Goal: Book appointment/travel/reservation

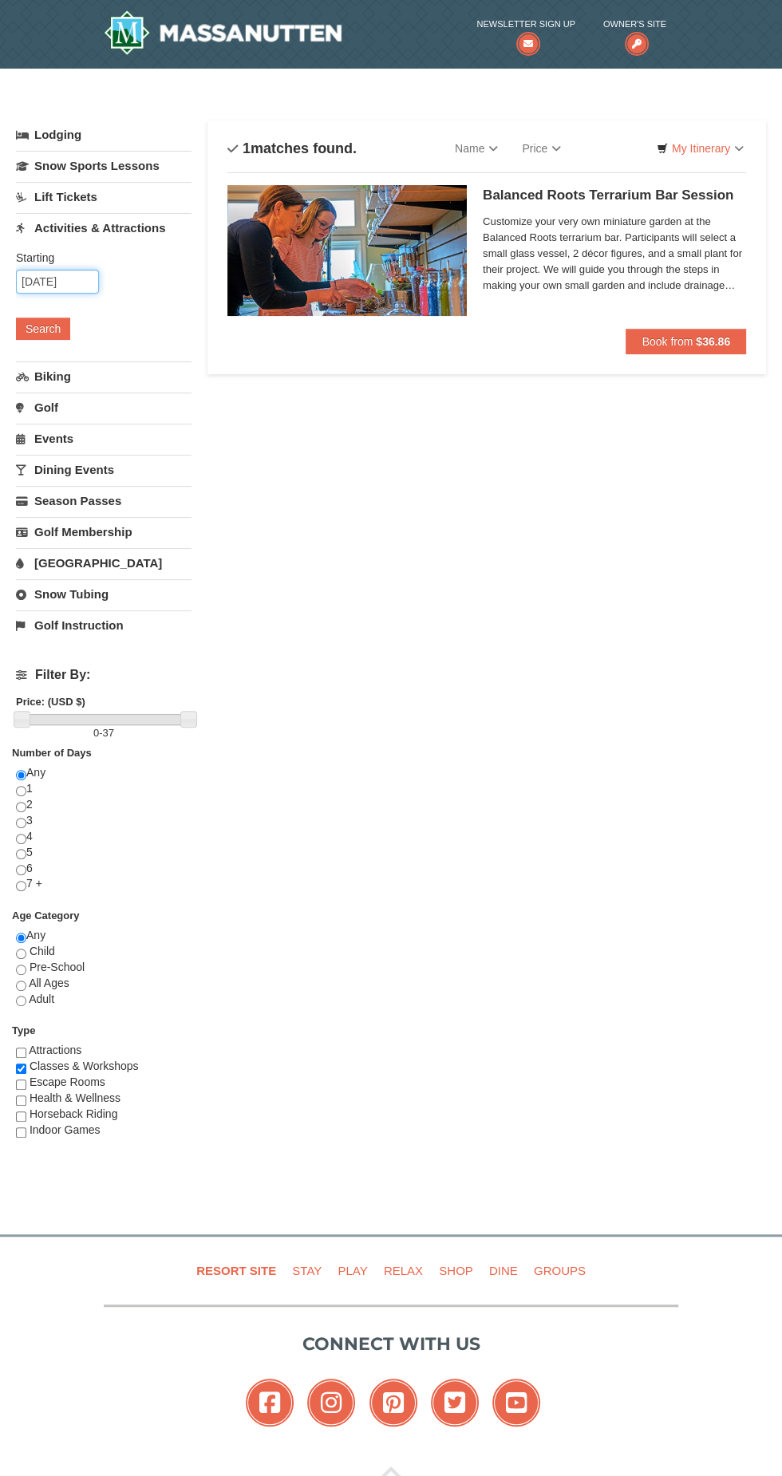
click at [76, 287] on input "10/17/2025" at bounding box center [57, 282] width 83 height 24
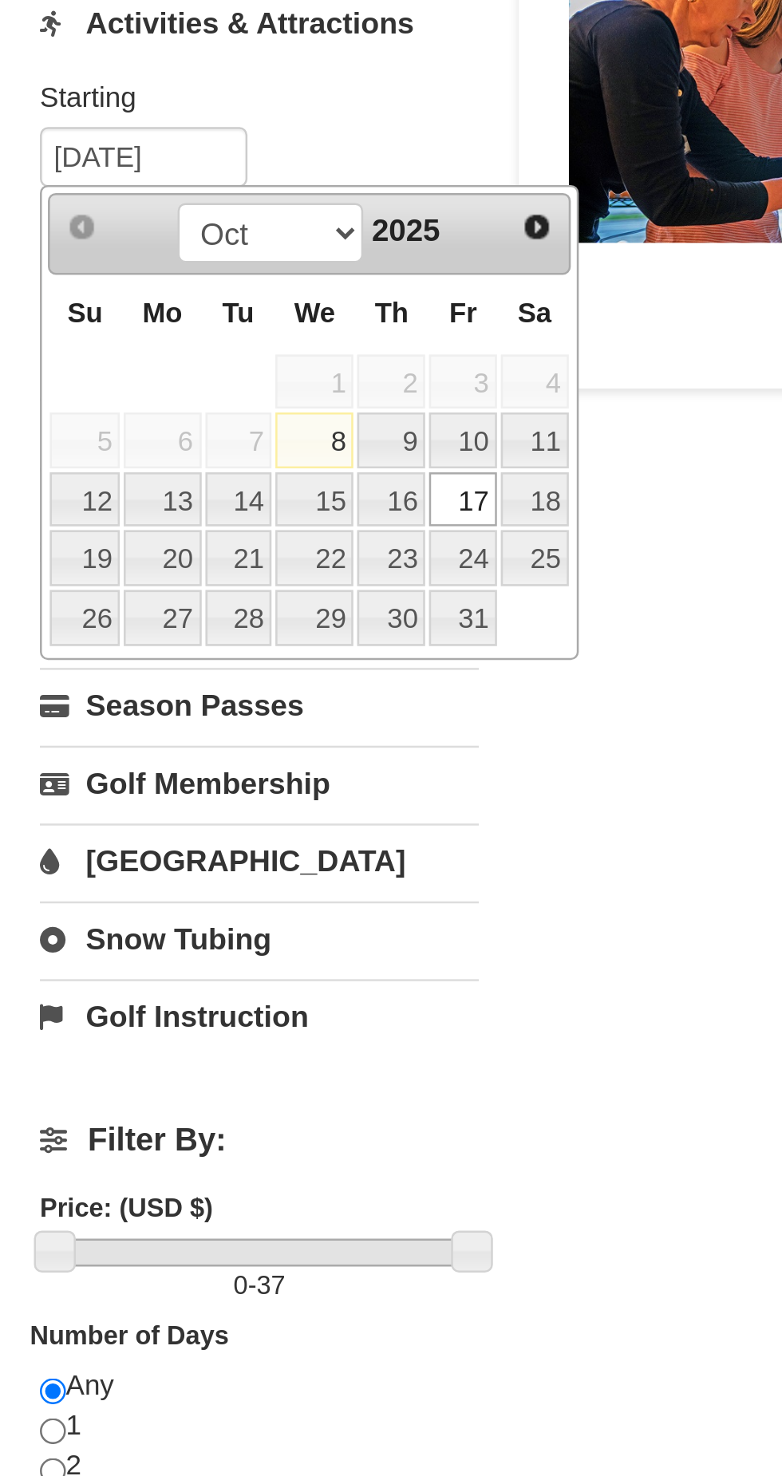
click at [217, 416] on link "18" at bounding box center [213, 419] width 27 height 22
type input "10/18/2025"
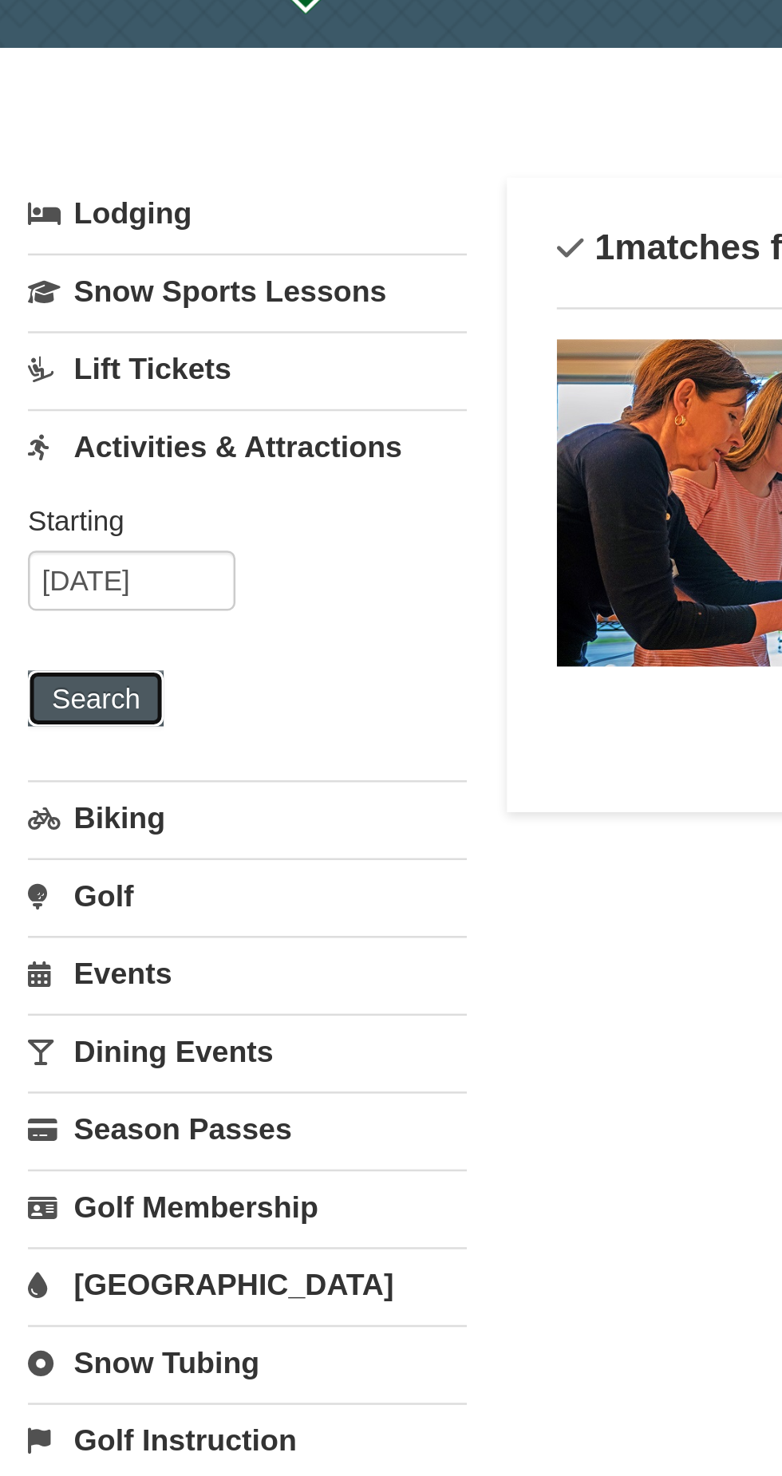
click at [49, 330] on button "Search" at bounding box center [43, 329] width 54 height 22
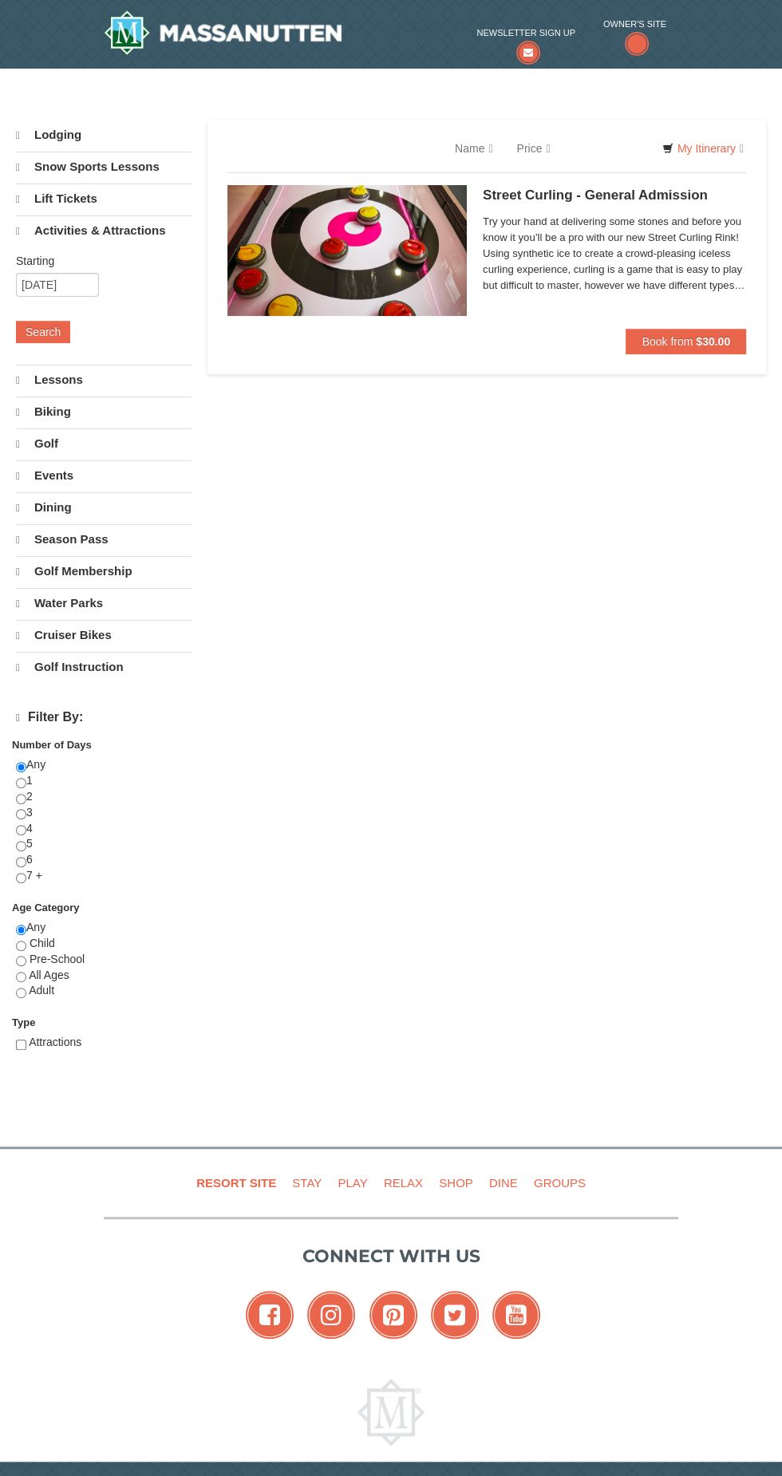
select select "10"
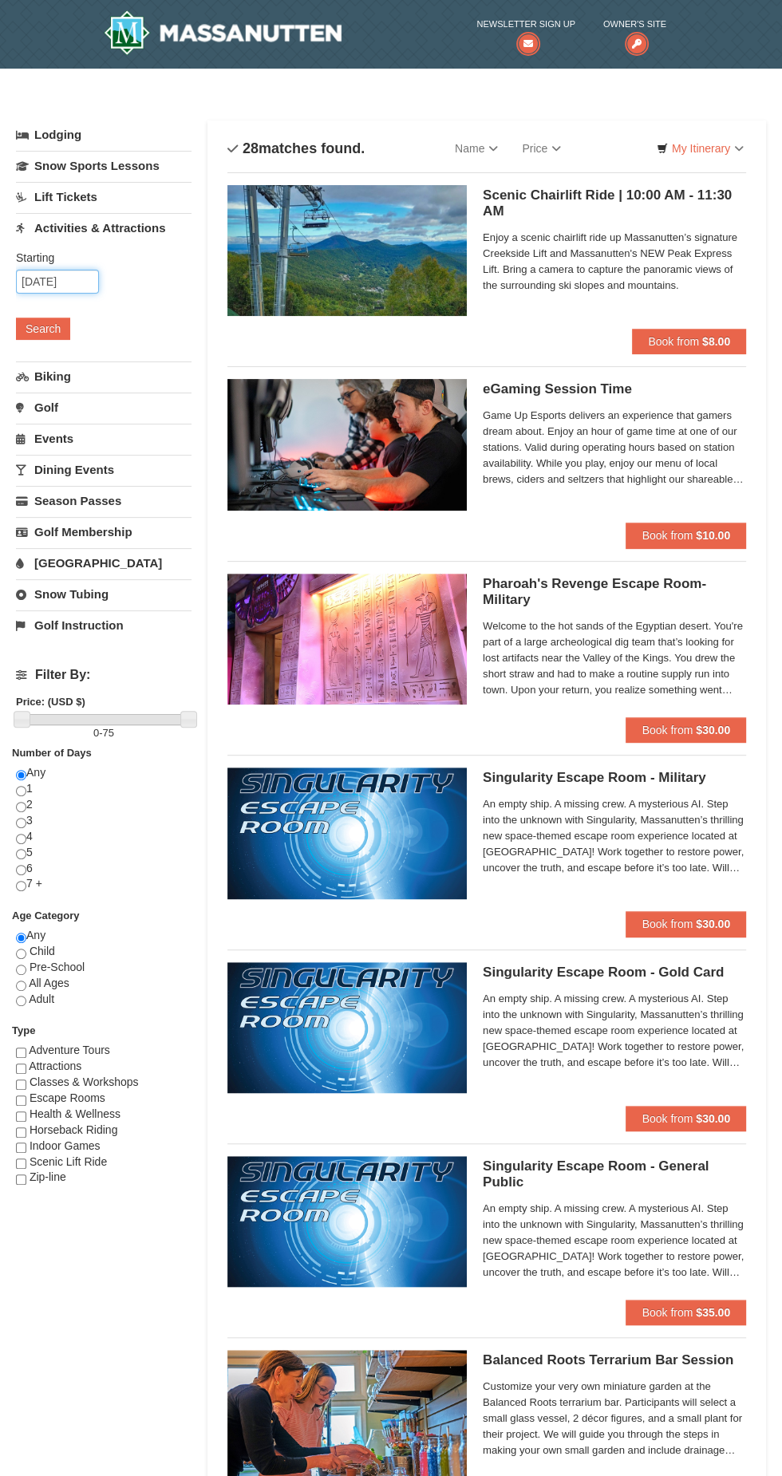
click at [58, 283] on input "10/18/2025" at bounding box center [57, 282] width 83 height 24
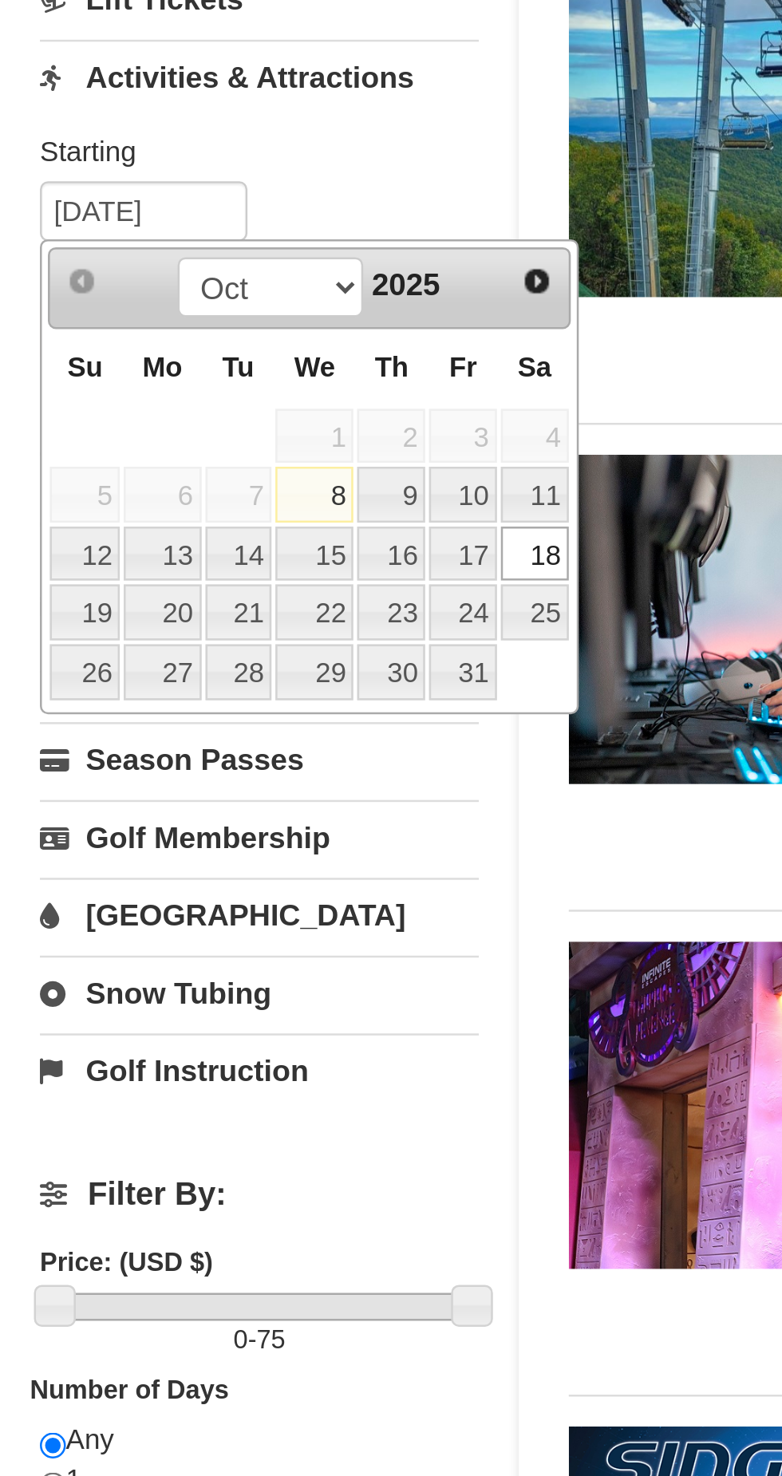
click at [33, 447] on link "19" at bounding box center [34, 442] width 28 height 22
type input "10/19/2025"
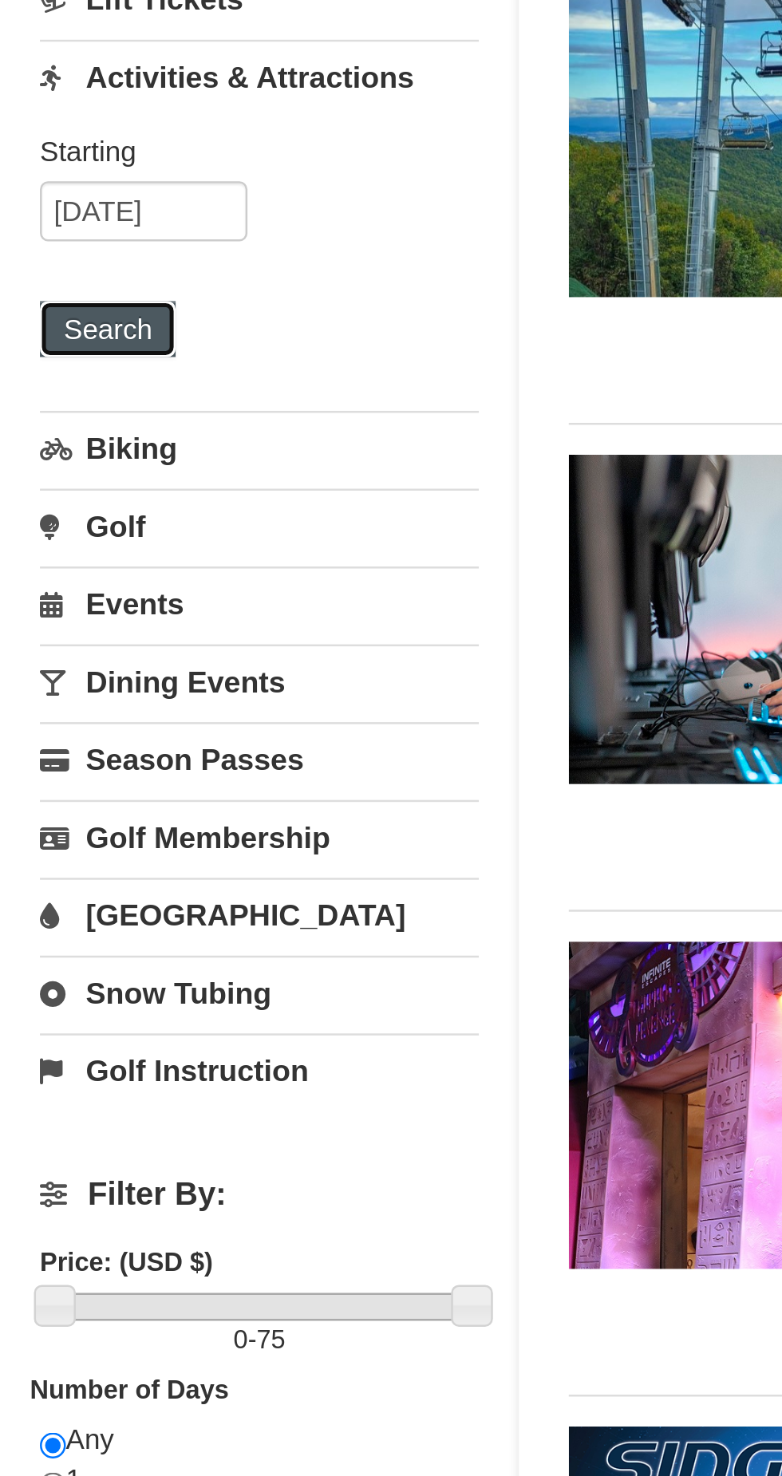
click at [49, 335] on button "Search" at bounding box center [43, 329] width 54 height 22
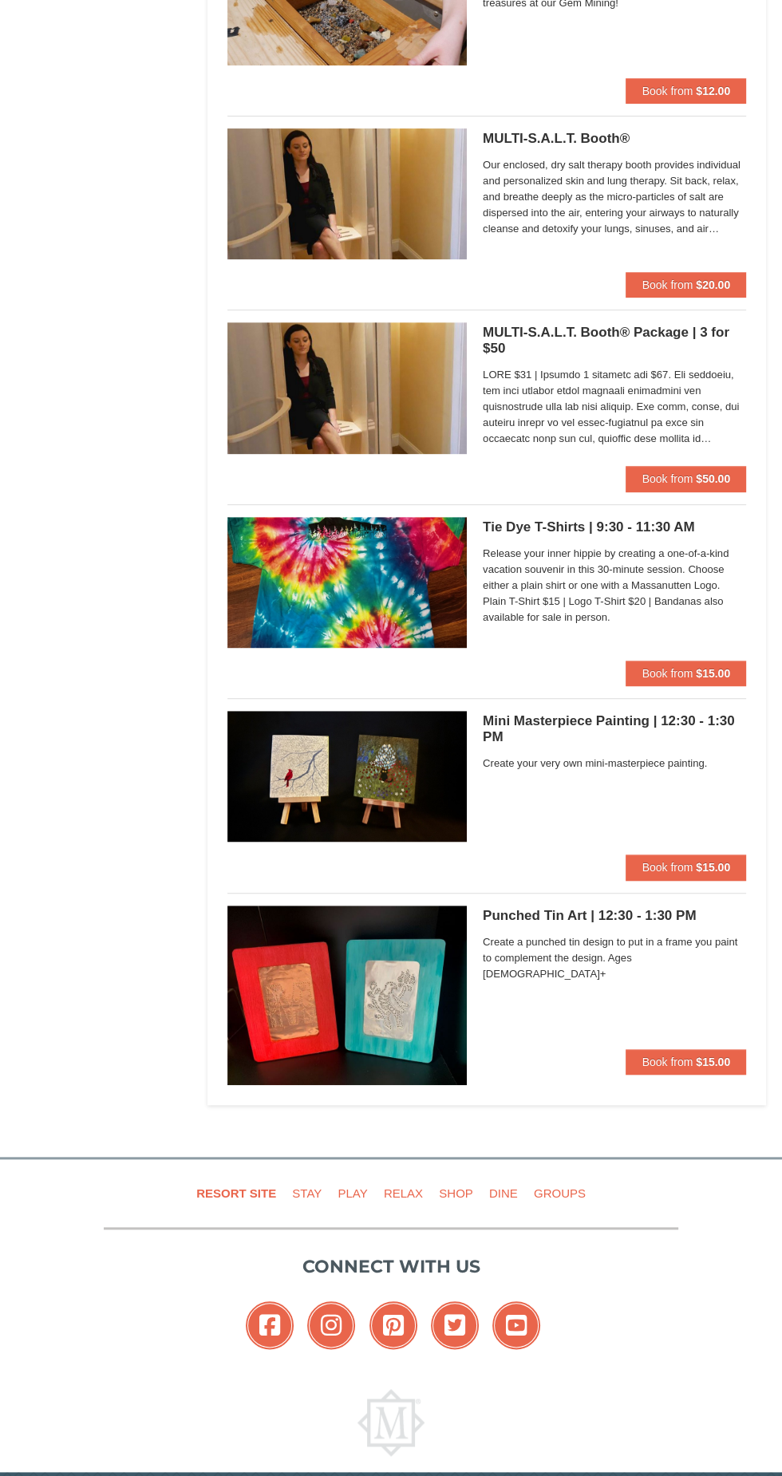
scroll to position [4335, 0]
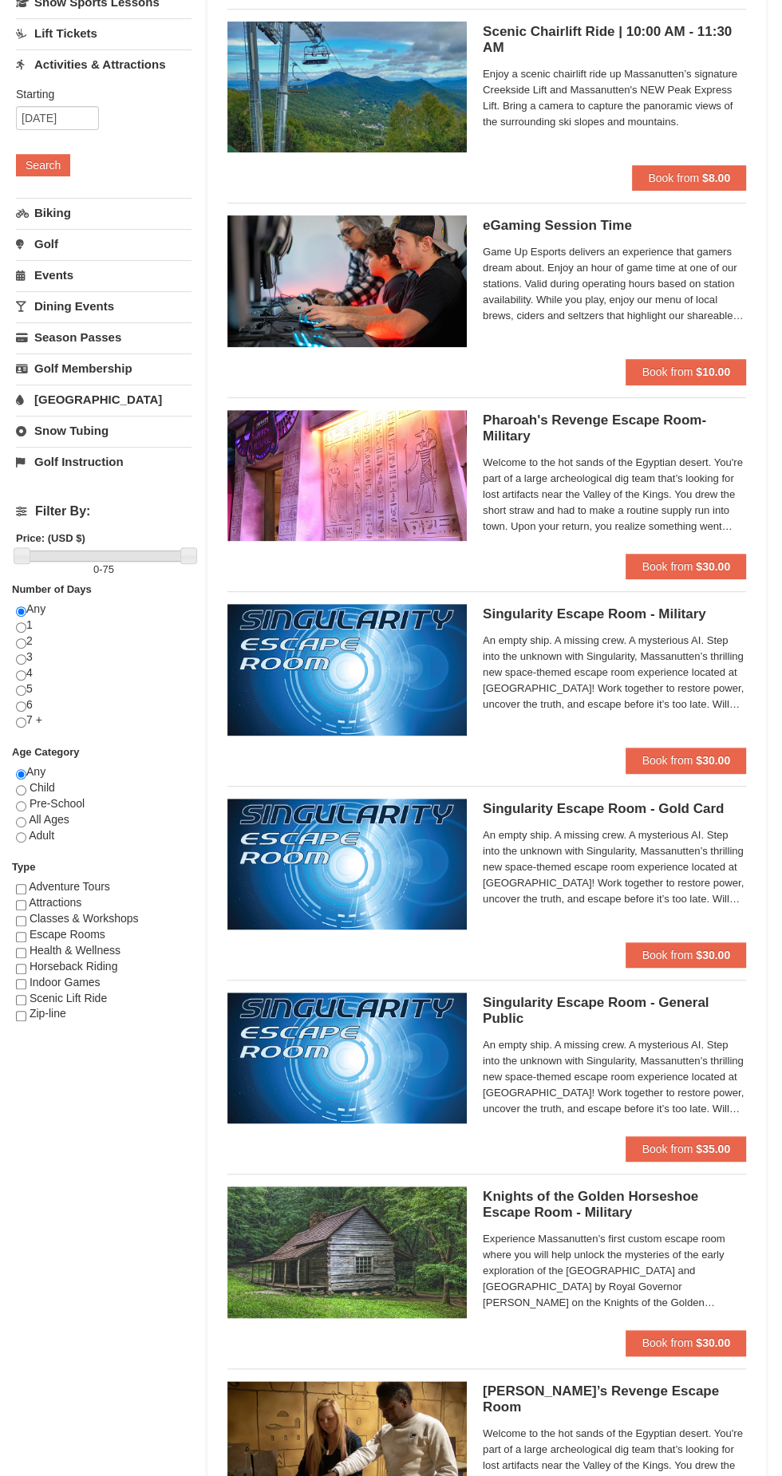
scroll to position [0, 0]
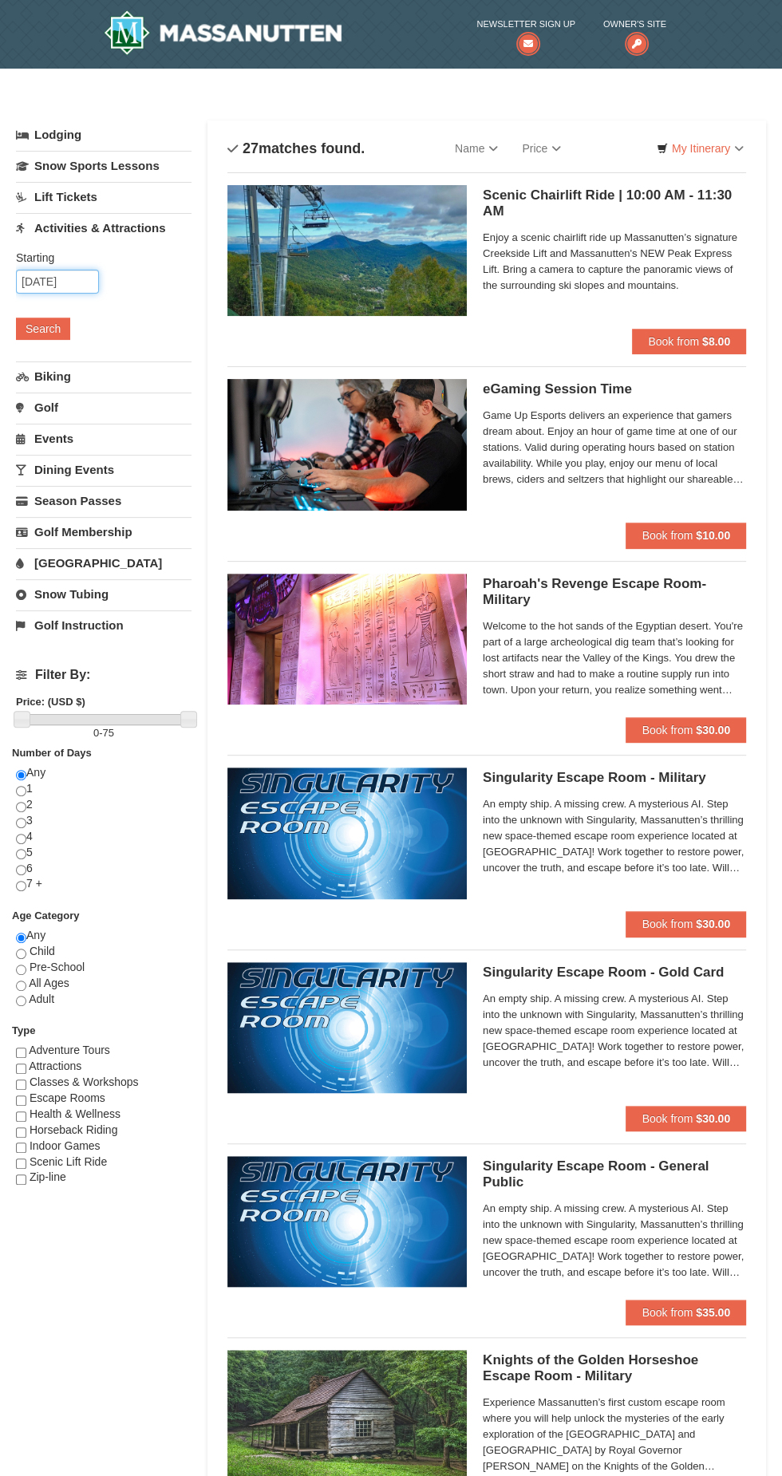
click at [69, 281] on input "10/19/2025" at bounding box center [57, 282] width 83 height 24
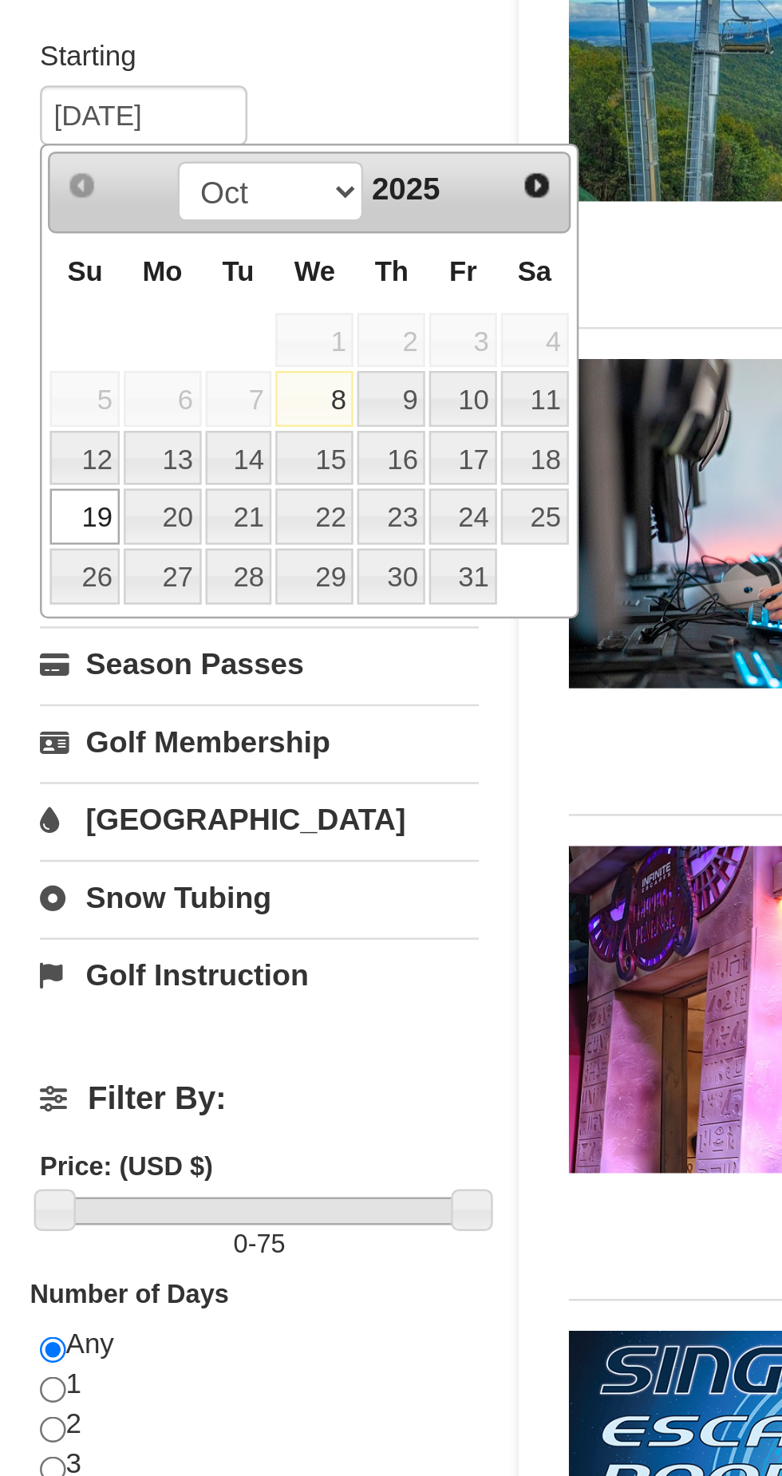
click at [65, 442] on link "20" at bounding box center [64, 442] width 30 height 22
type input "10/20/2025"
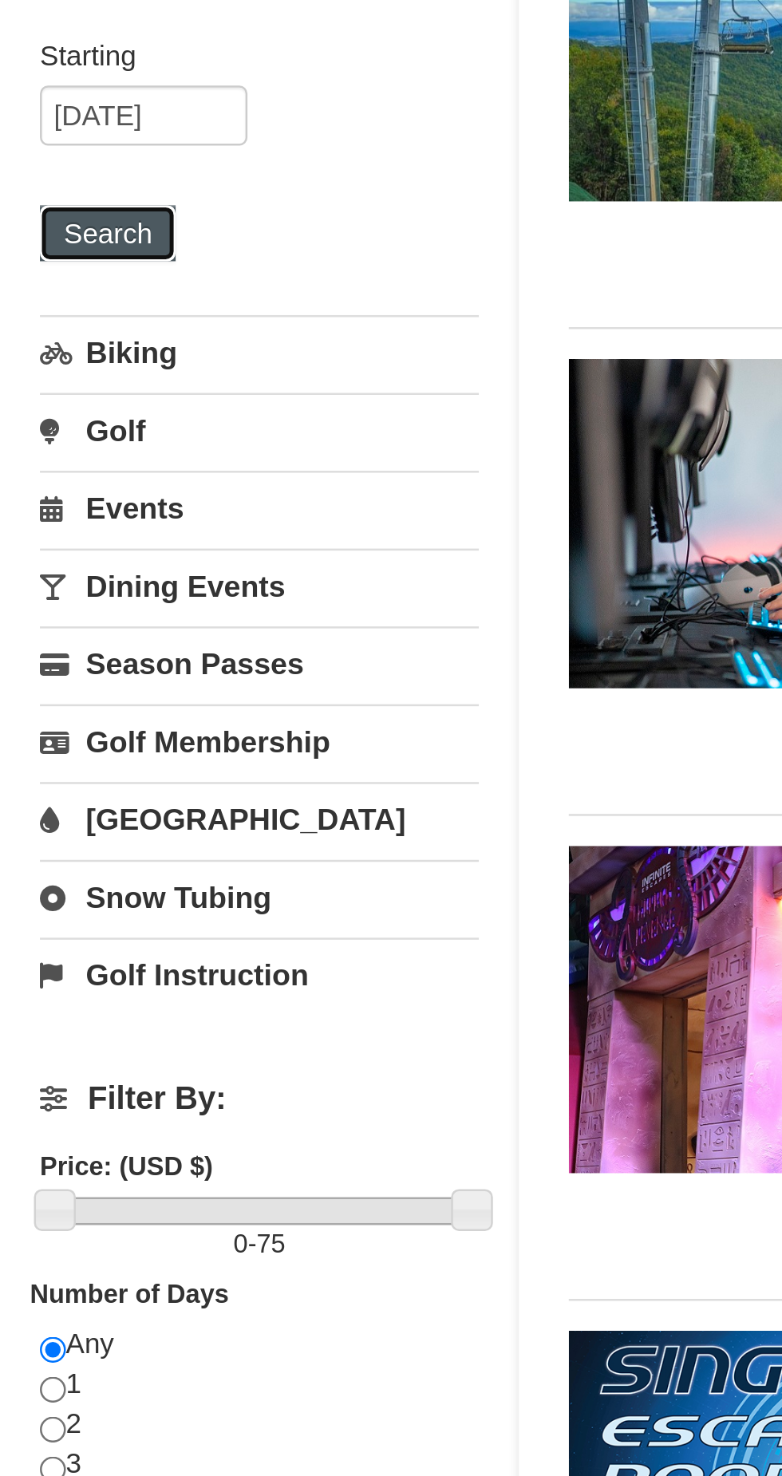
click at [53, 334] on button "Search" at bounding box center [43, 329] width 54 height 22
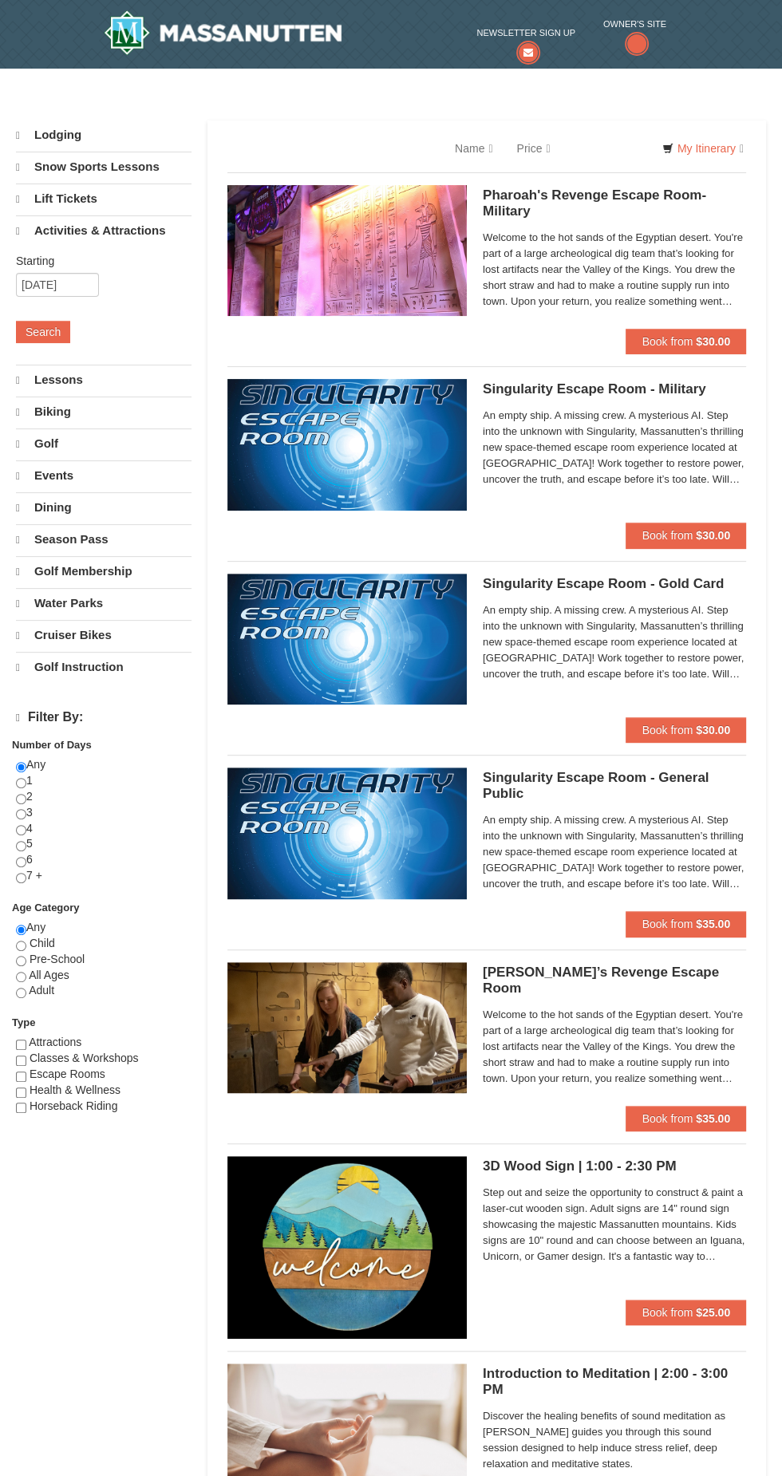
select select "10"
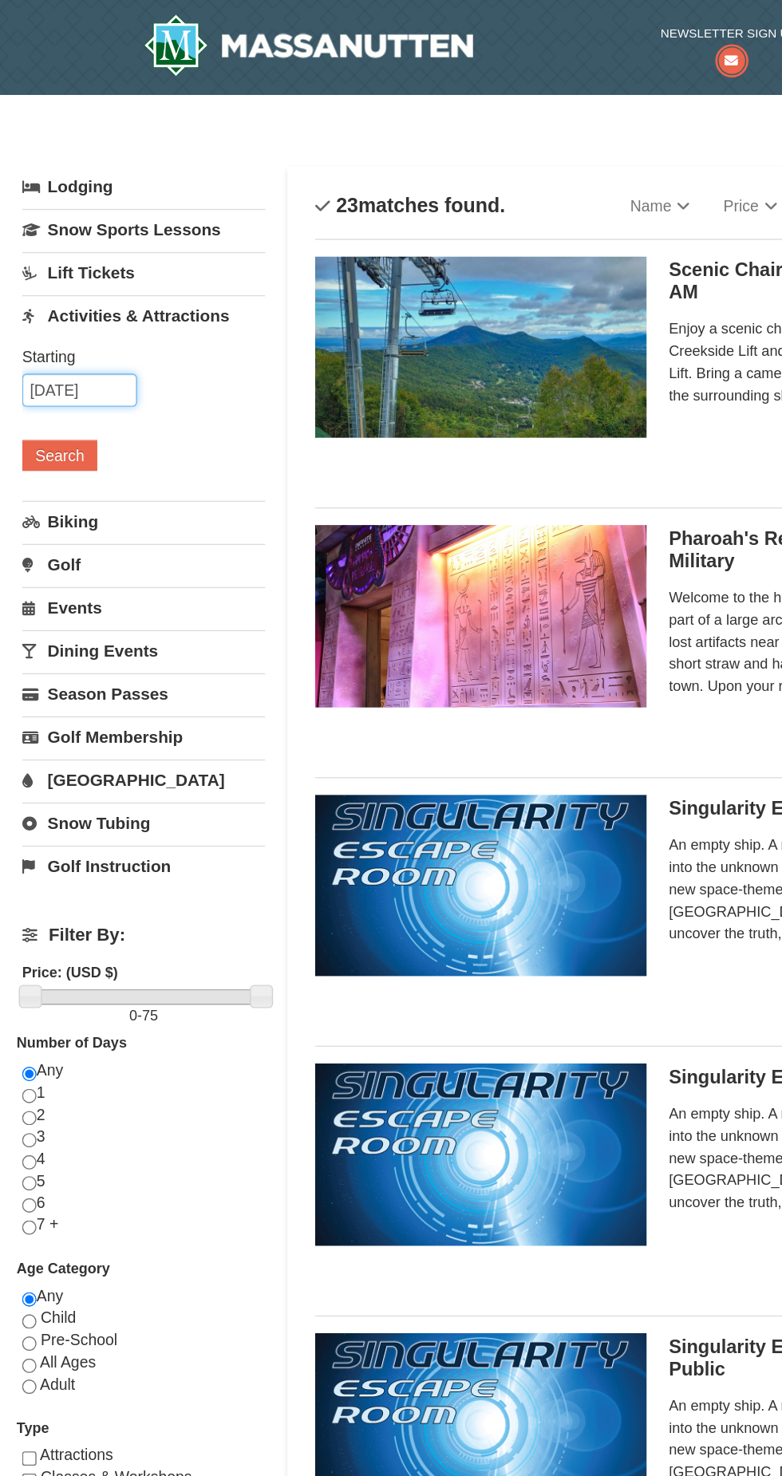
click at [71, 281] on input "10/20/2025" at bounding box center [57, 282] width 83 height 24
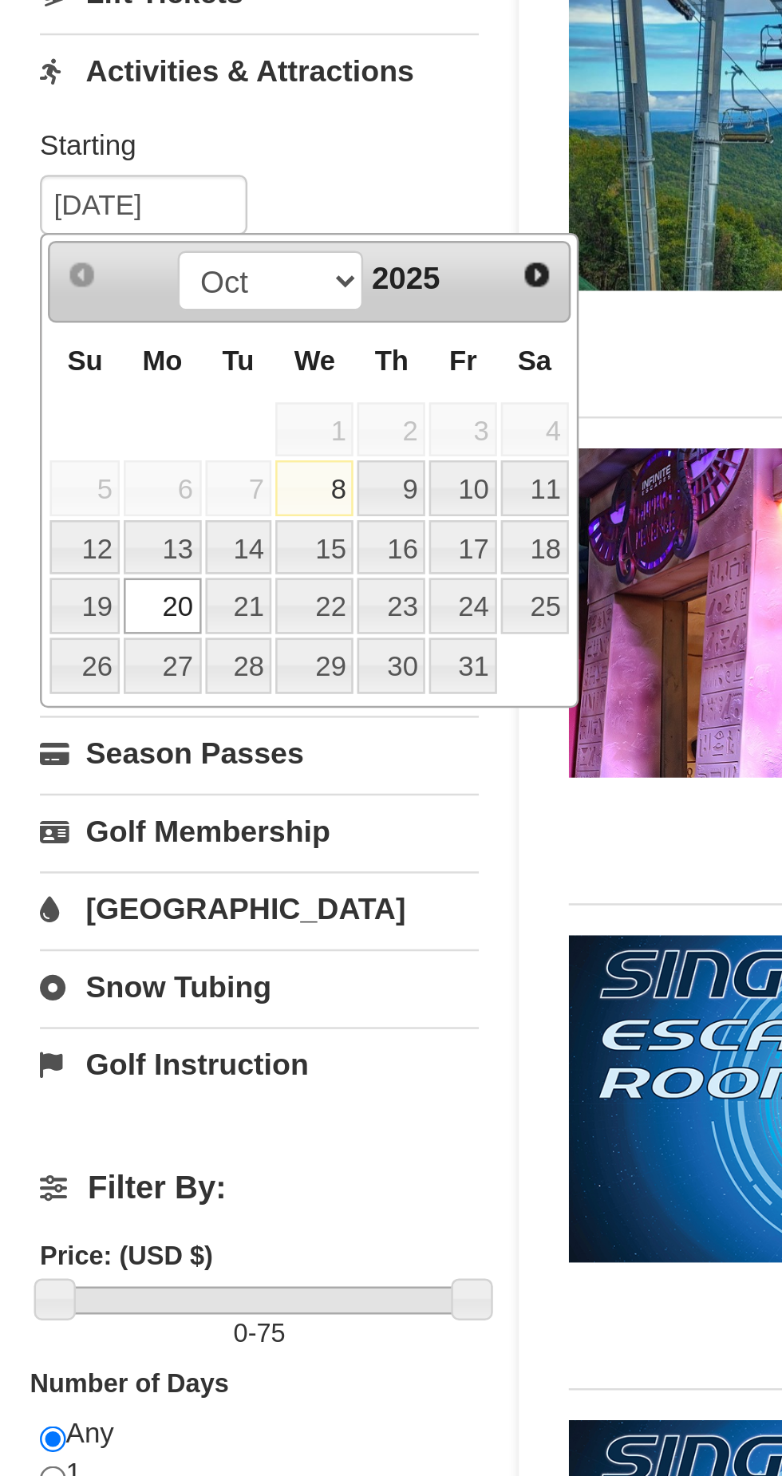
click at [92, 443] on link "21" at bounding box center [95, 442] width 27 height 22
type input "10/21/2025"
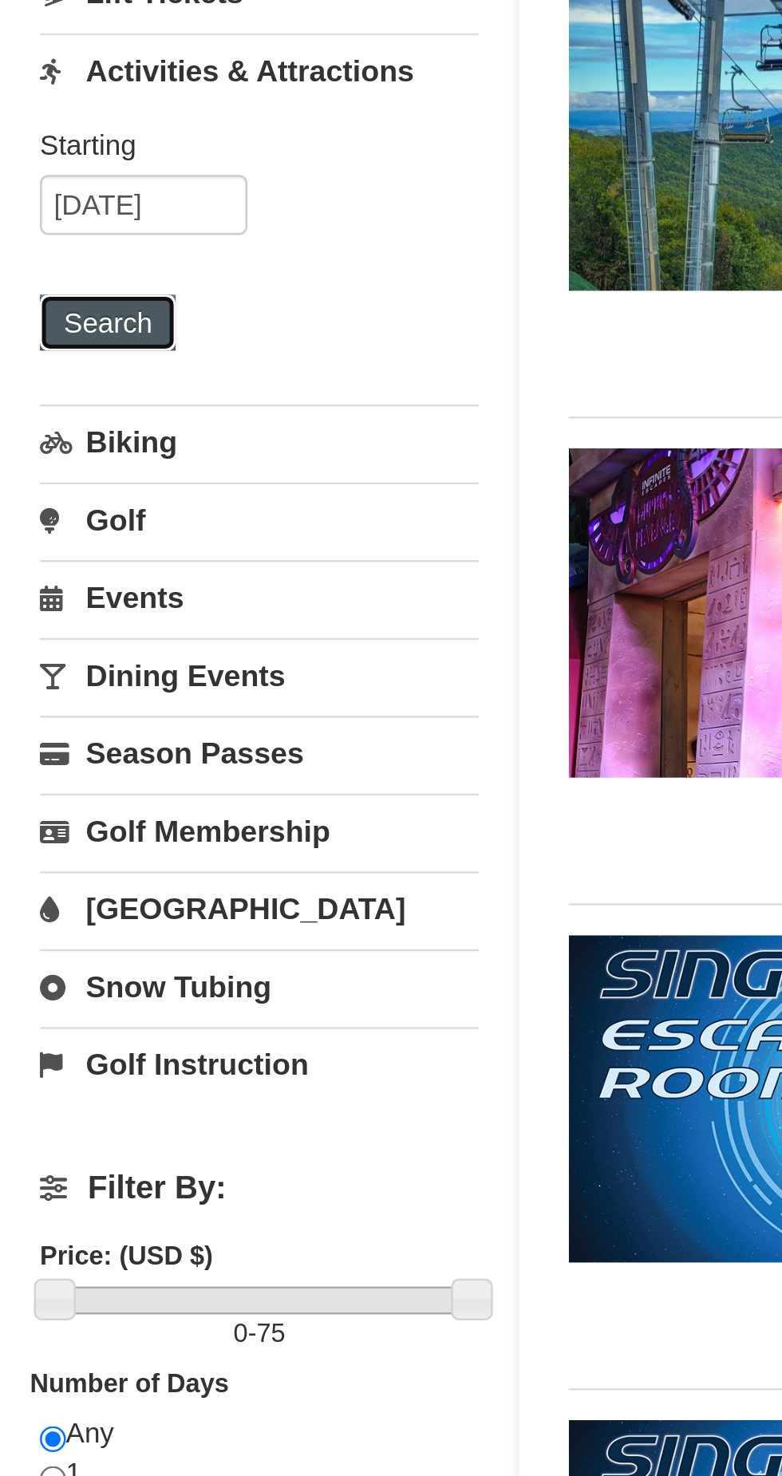
click at [45, 333] on button "Search" at bounding box center [43, 329] width 54 height 22
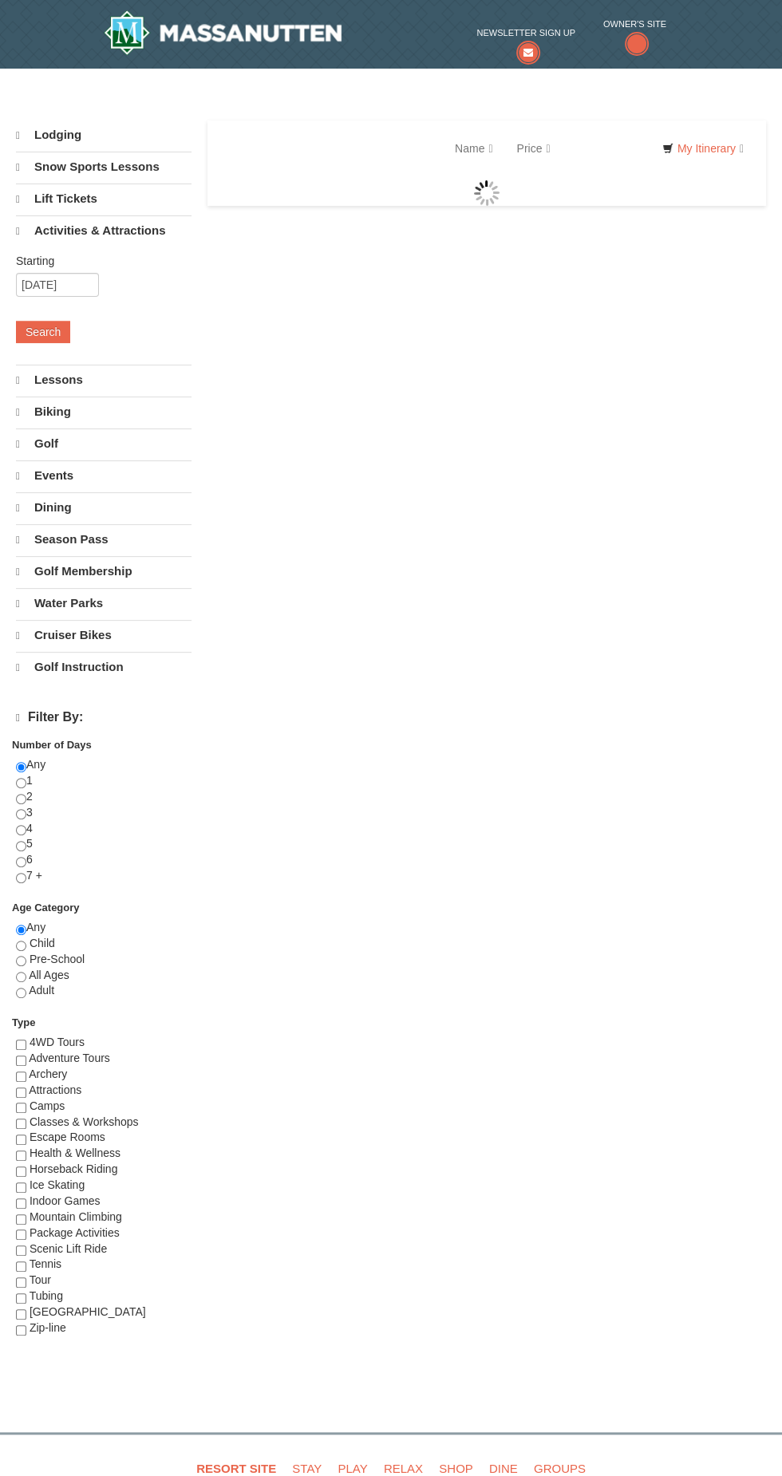
select select "10"
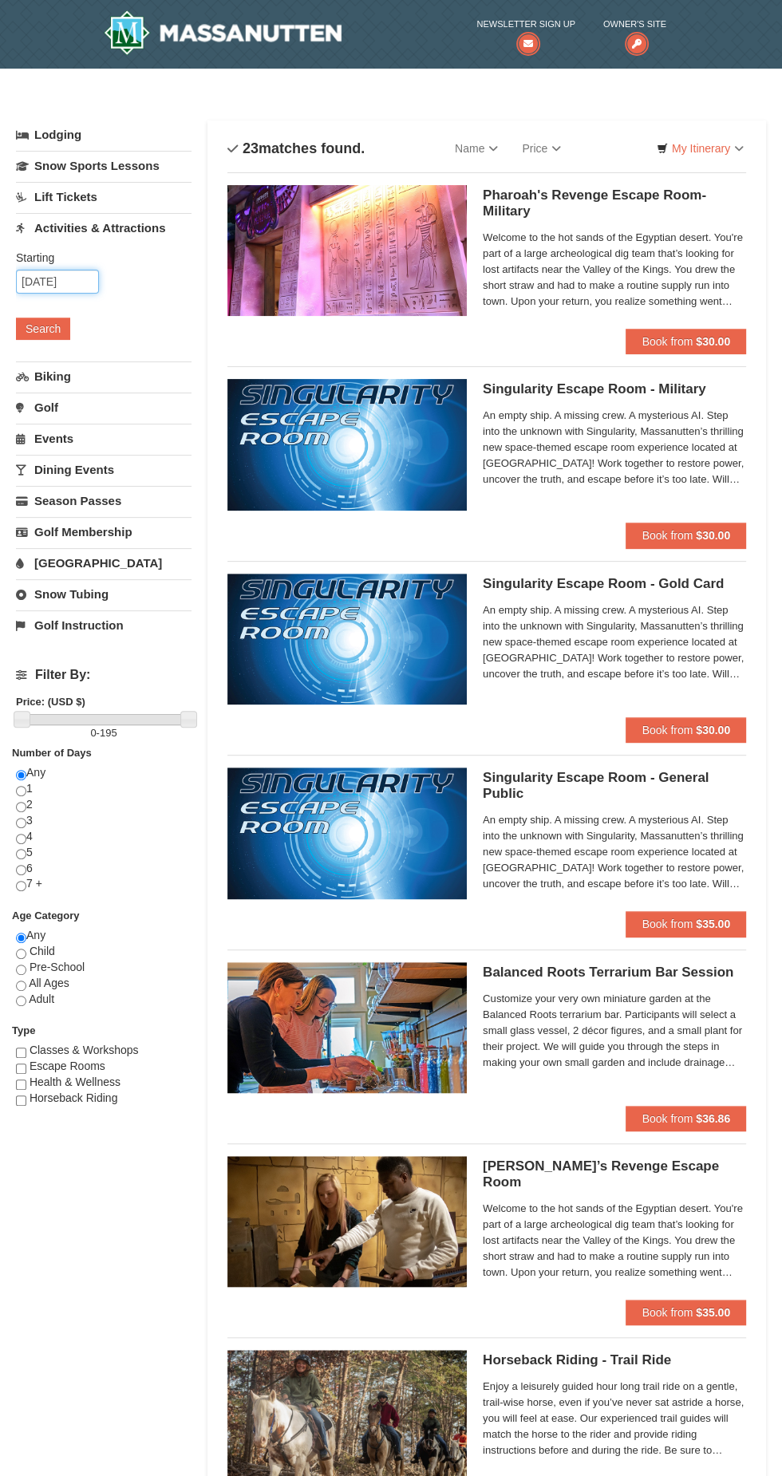
click at [76, 274] on input "10/21/2025" at bounding box center [57, 282] width 83 height 24
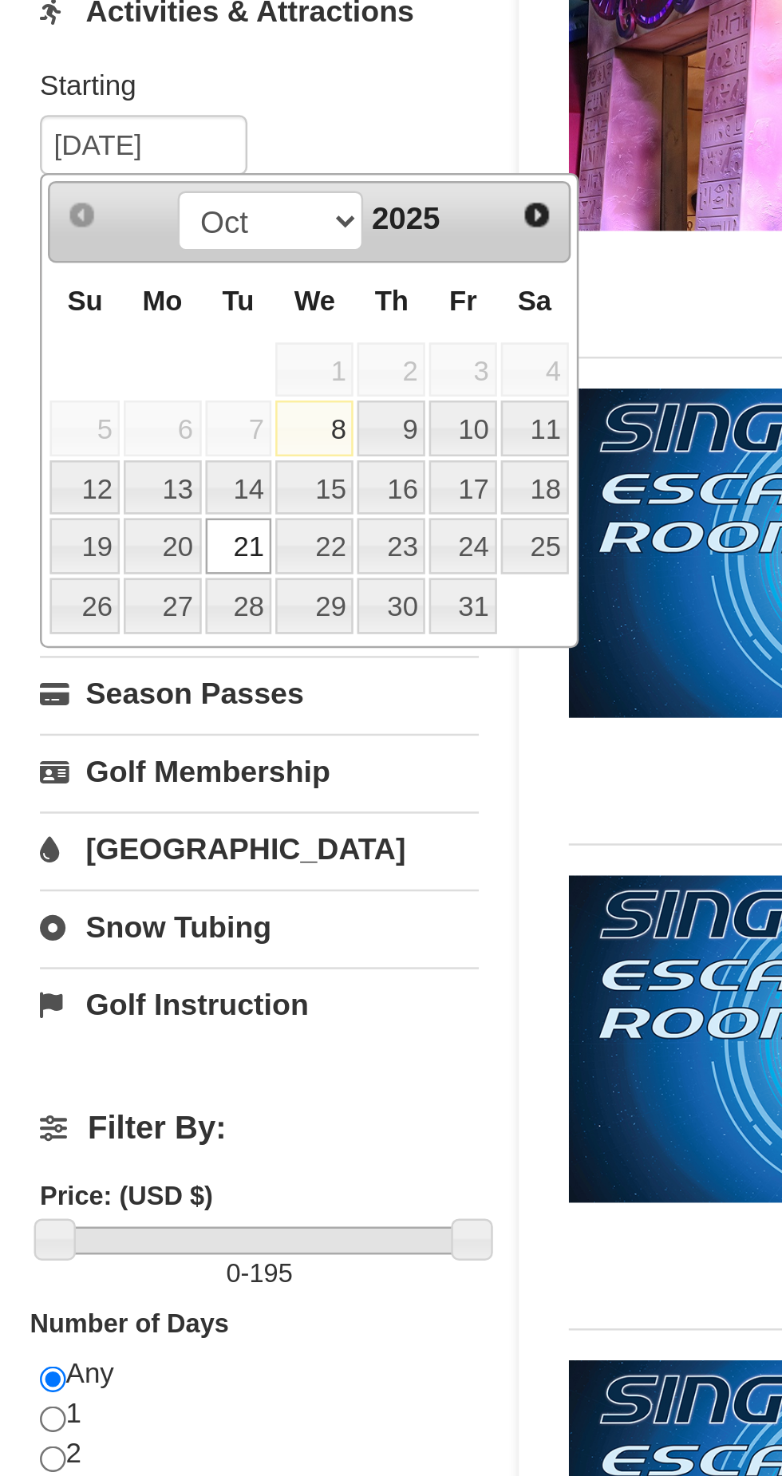
click at [128, 440] on link "22" at bounding box center [125, 442] width 31 height 22
type input "10/22/2025"
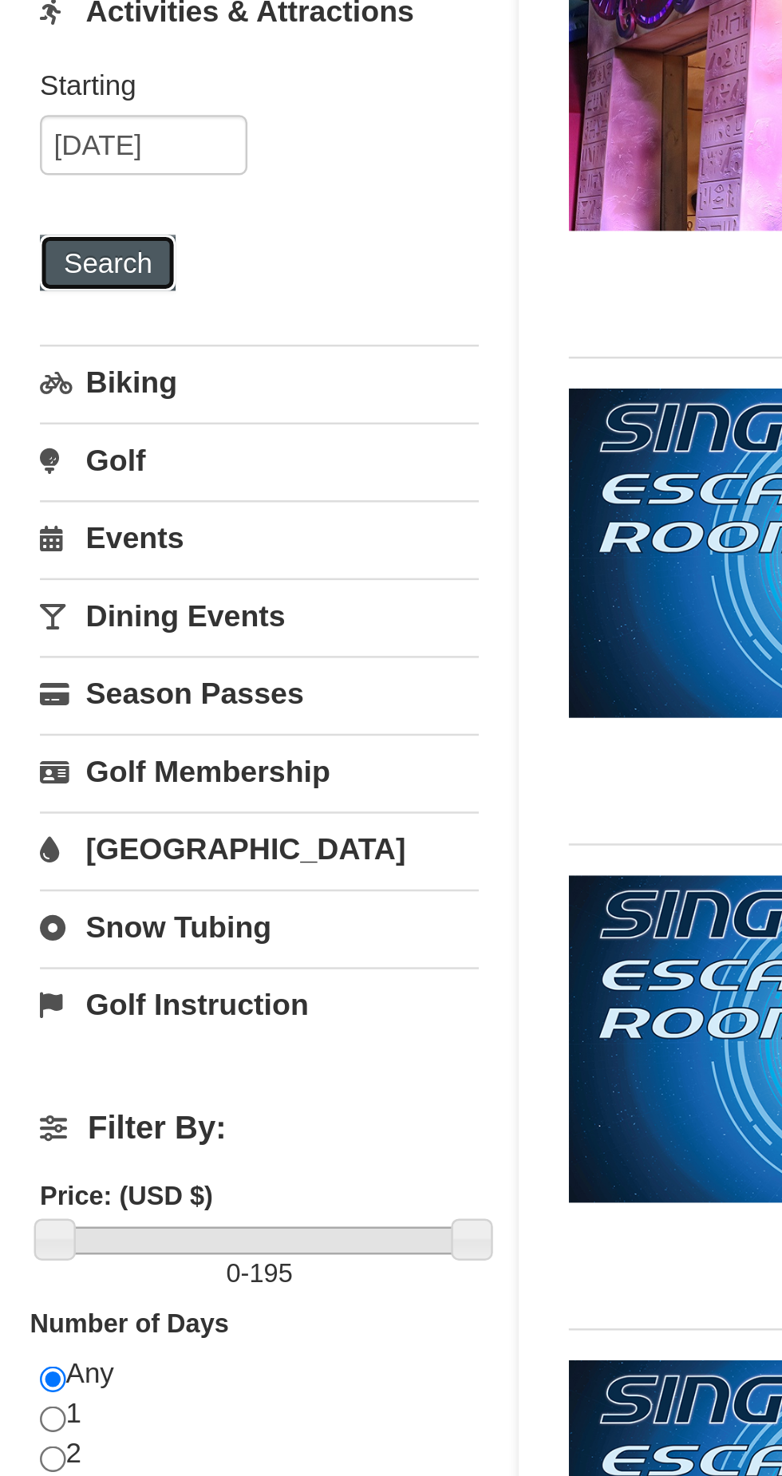
click at [53, 334] on button "Search" at bounding box center [43, 329] width 54 height 22
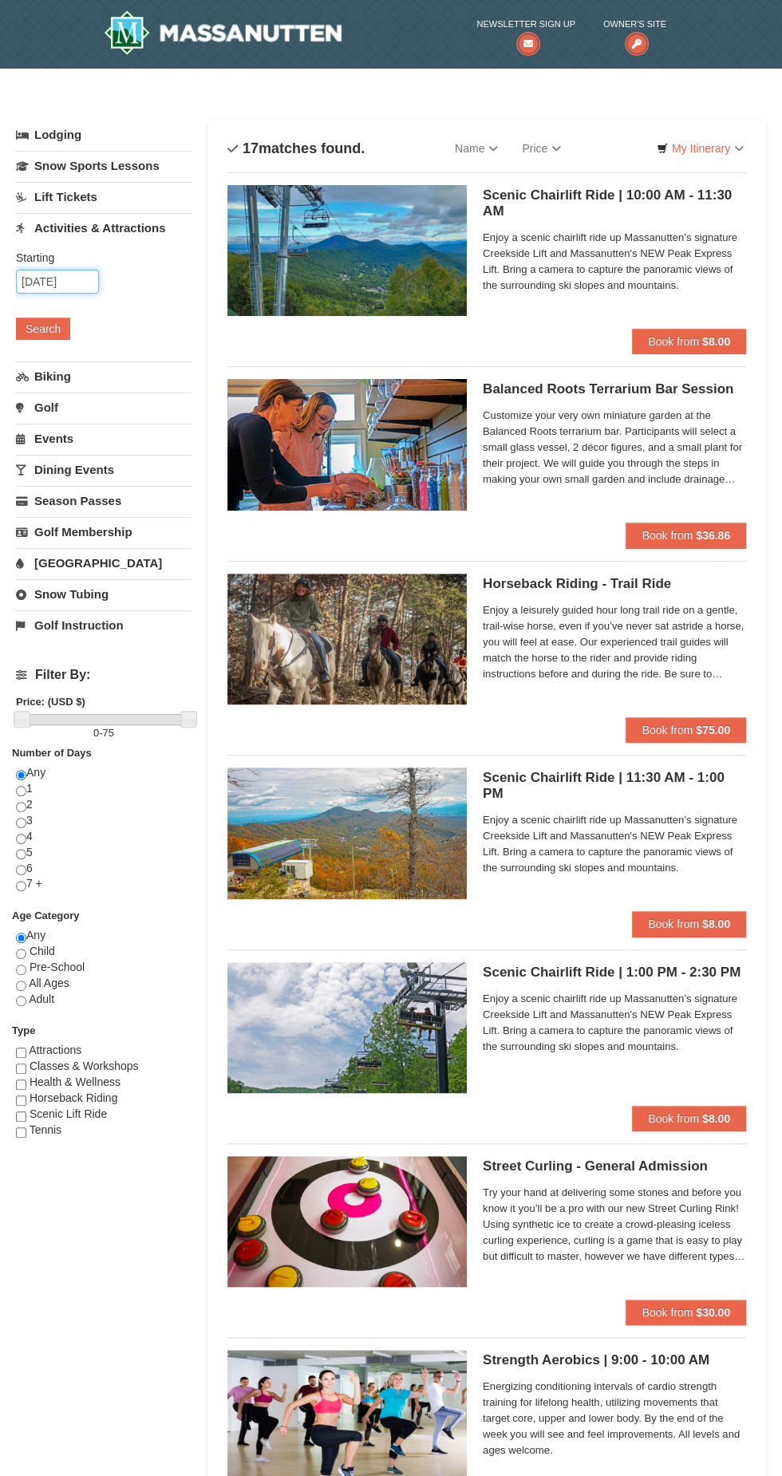
click at [71, 278] on input "10/22/2025" at bounding box center [57, 282] width 83 height 24
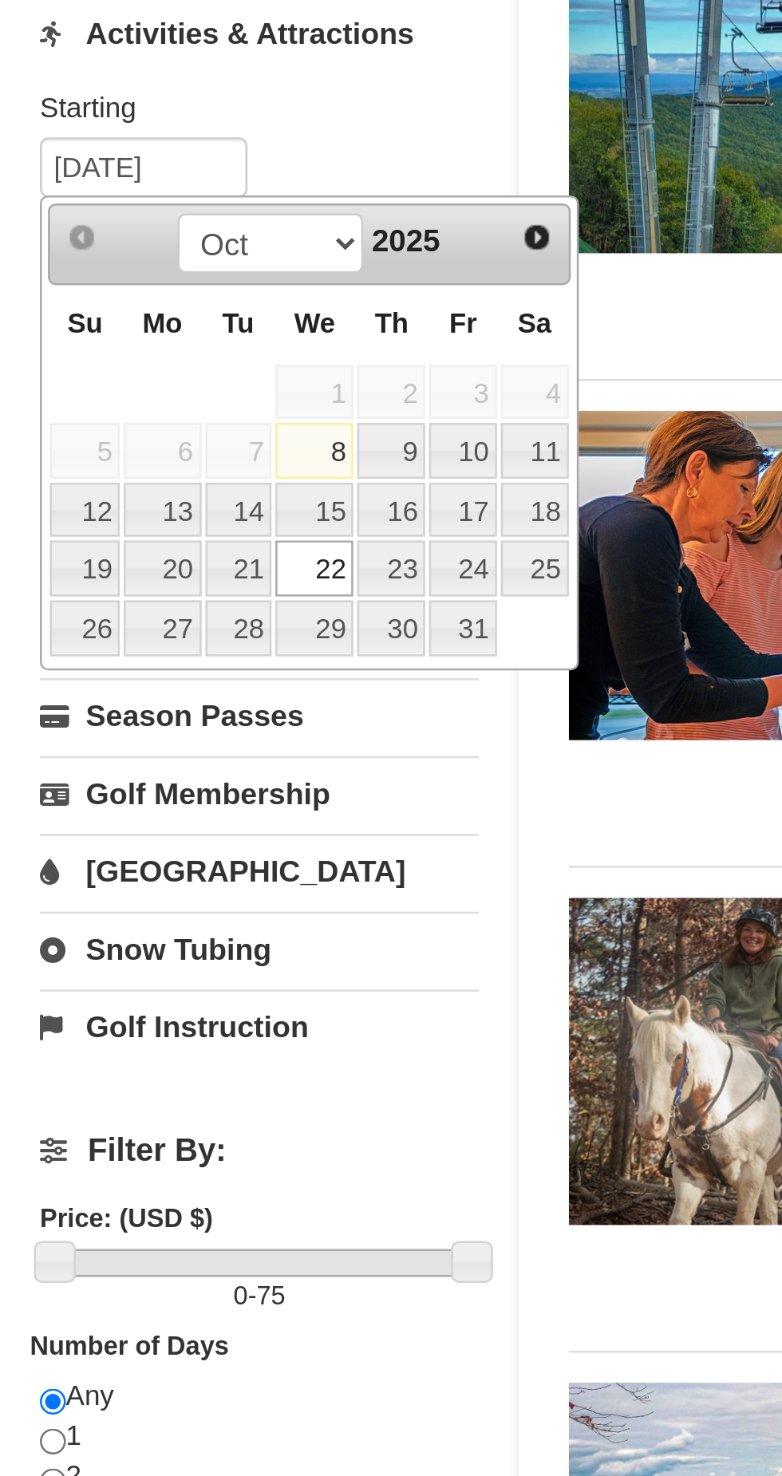
click at [160, 440] on link "23" at bounding box center [156, 442] width 27 height 22
type input "10/23/2025"
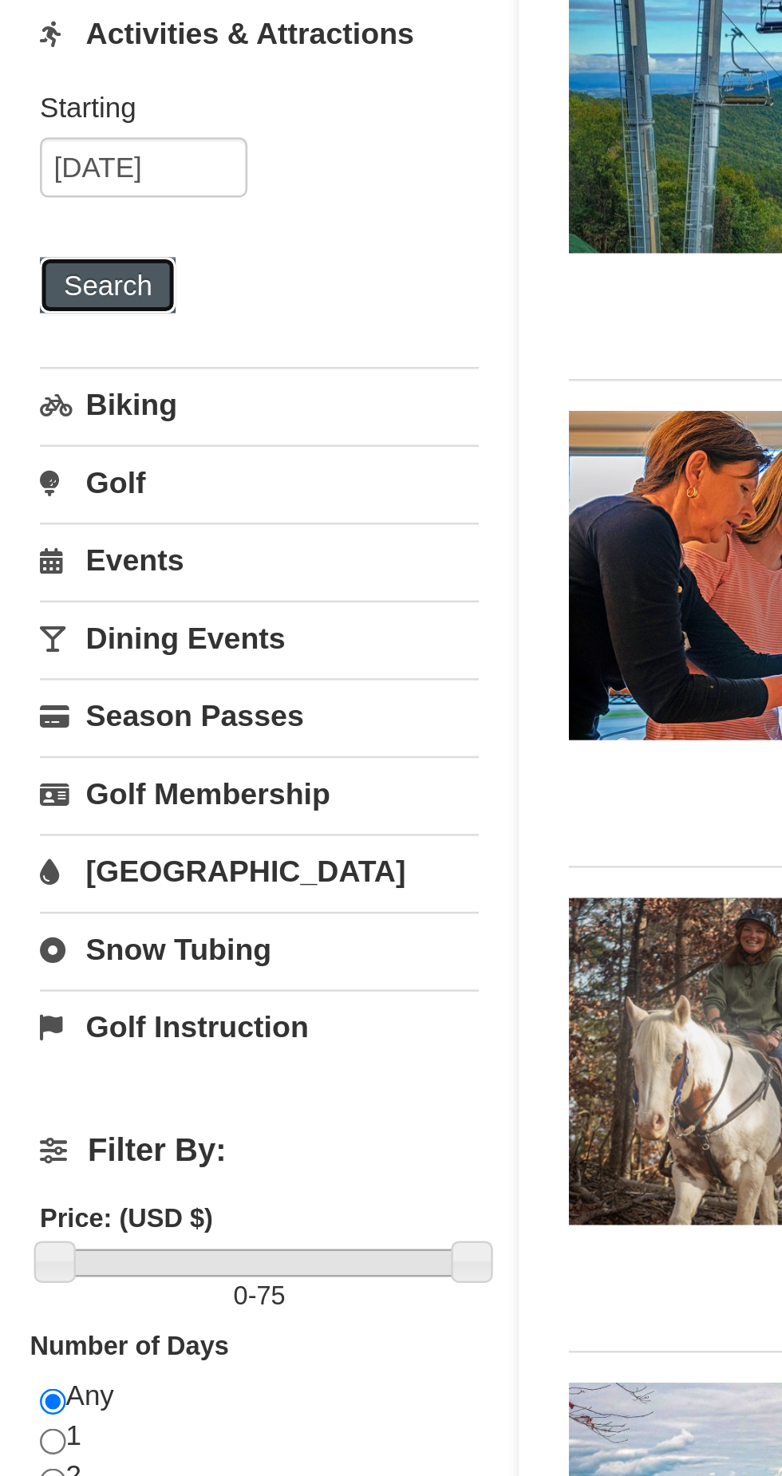
click at [49, 328] on button "Search" at bounding box center [43, 329] width 54 height 22
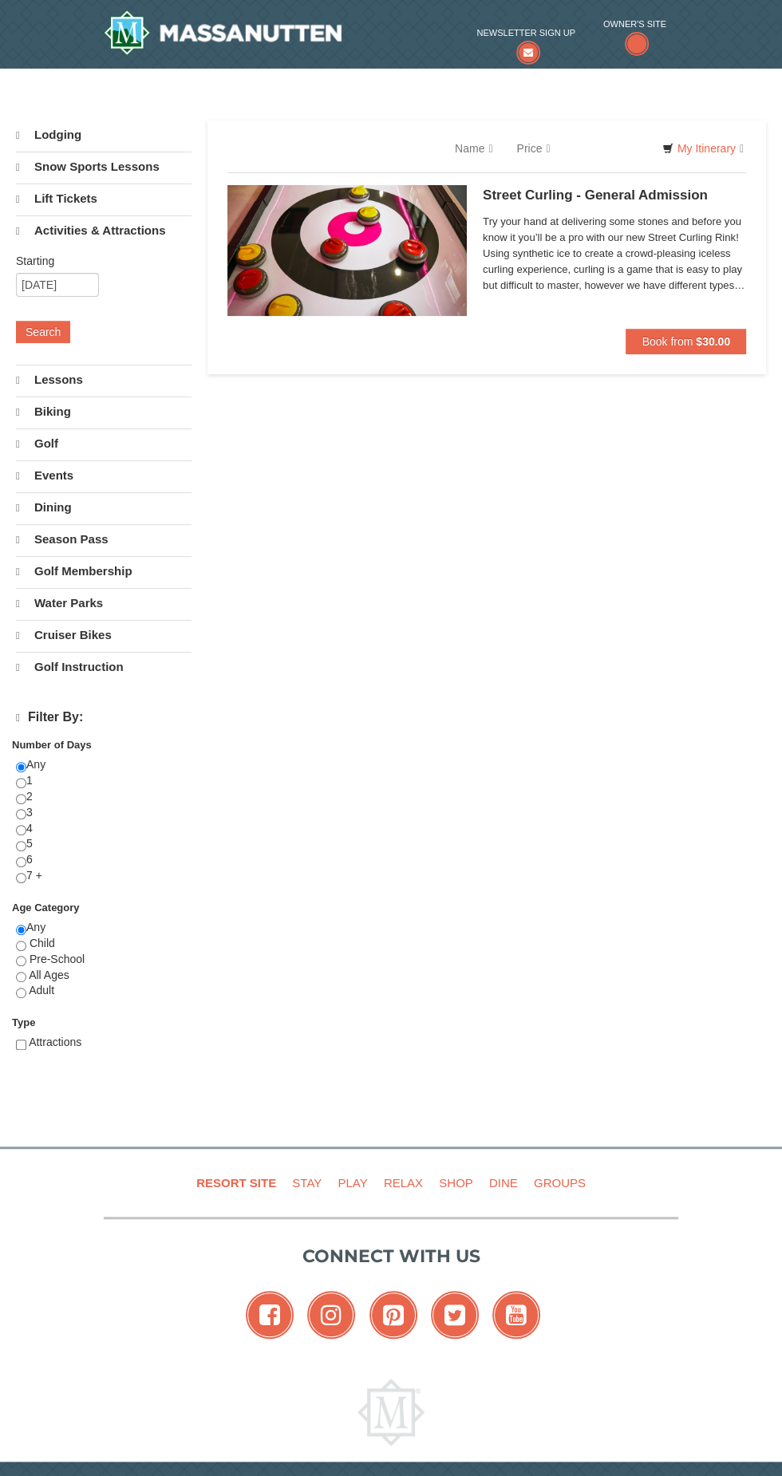
select select "10"
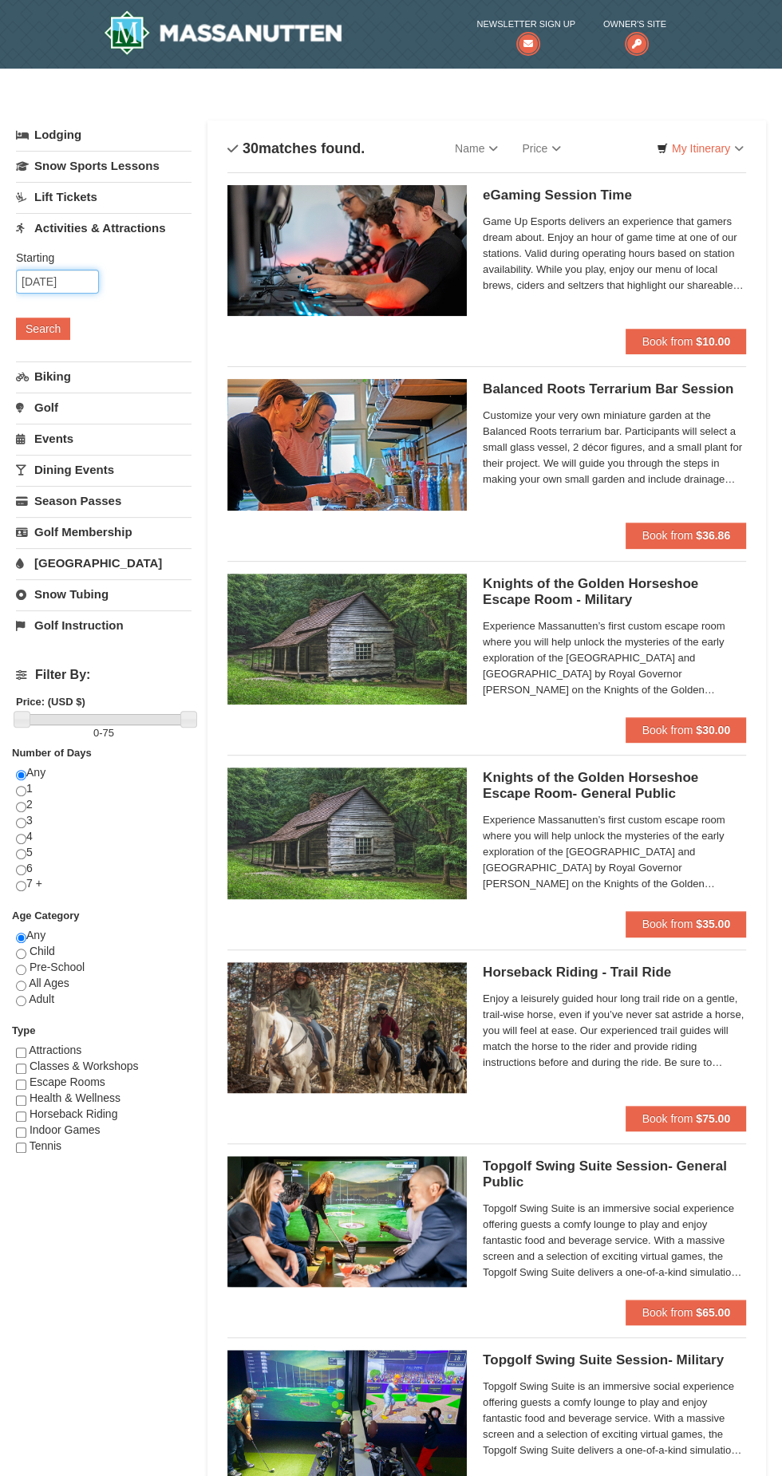
click at [70, 281] on input "[DATE]" at bounding box center [57, 282] width 83 height 24
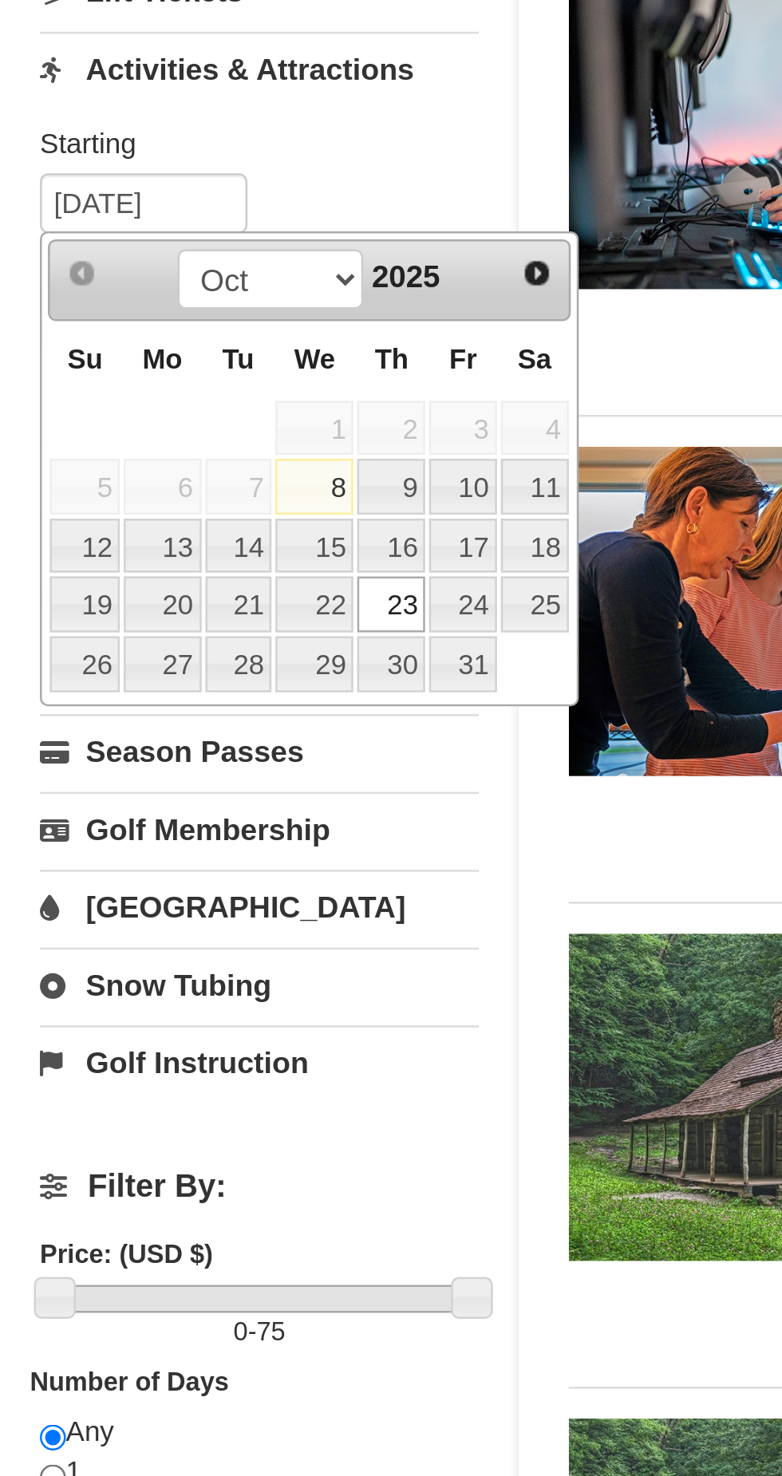
click at [182, 253] on div "Starting Please format dates MM/DD/YYYY Please format dates MM/DD/YYYY [DATE] S…" at bounding box center [104, 301] width 176 height 117
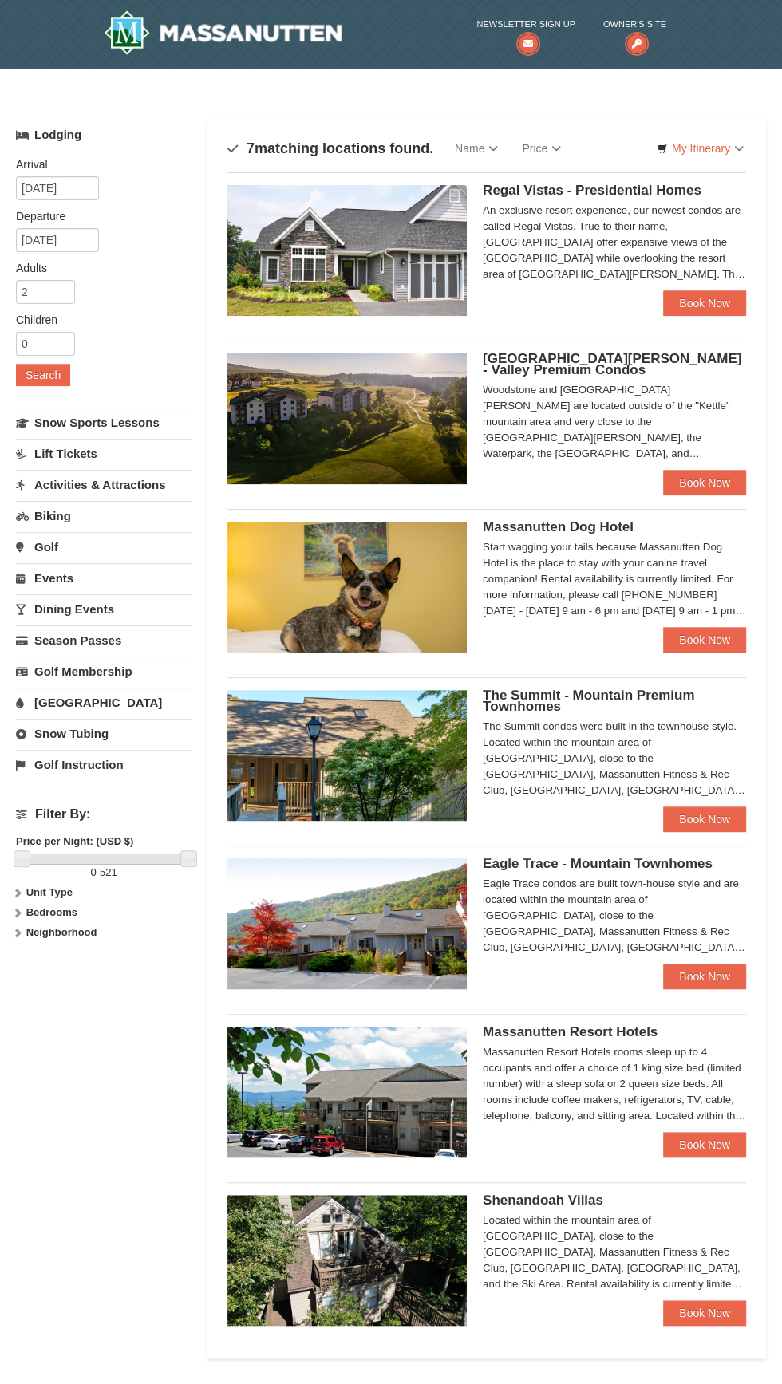
click at [630, 693] on span "The Summit - Mountain Premium Townhomes" at bounding box center [588, 701] width 211 height 26
